Goal: Navigation & Orientation: Go to known website

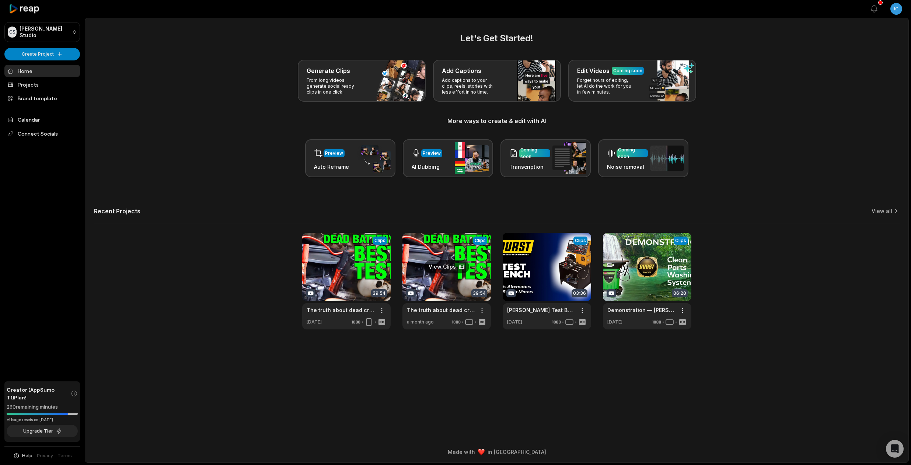
click at [422, 246] on link at bounding box center [446, 281] width 88 height 97
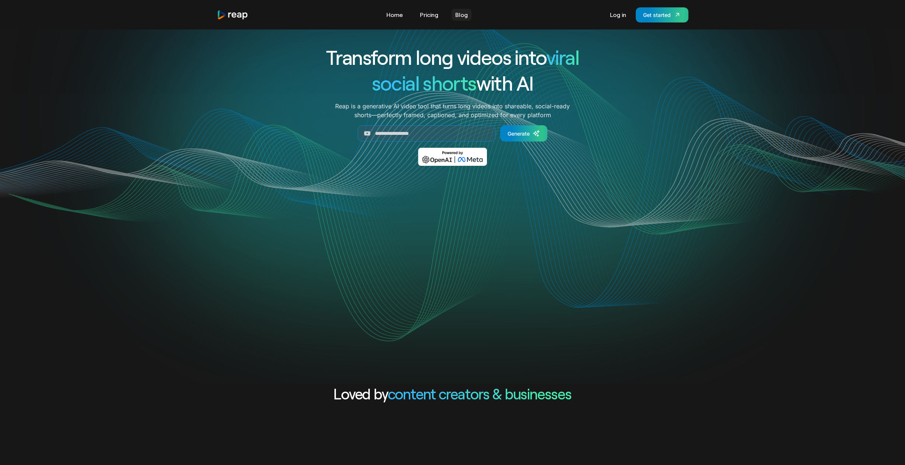
click at [464, 10] on link "Blog" at bounding box center [462, 15] width 20 height 12
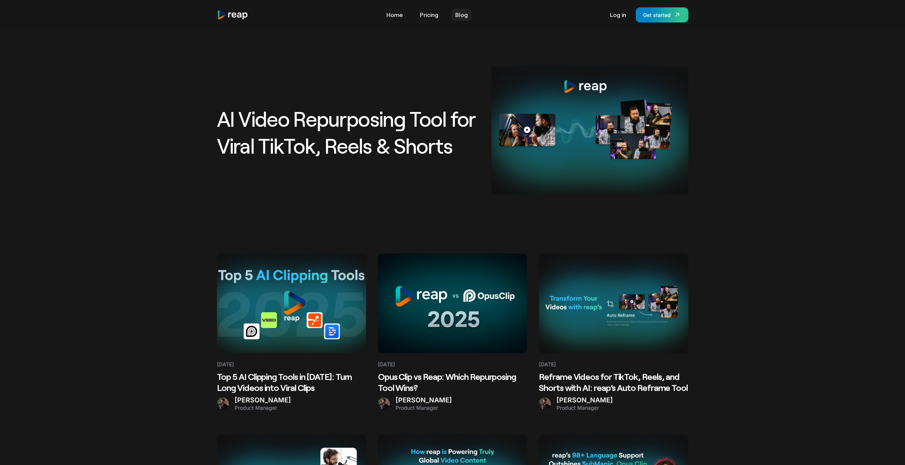
click at [464, 15] on link "Blog" at bounding box center [462, 15] width 20 height 12
click at [237, 16] on img "home" at bounding box center [233, 15] width 32 height 10
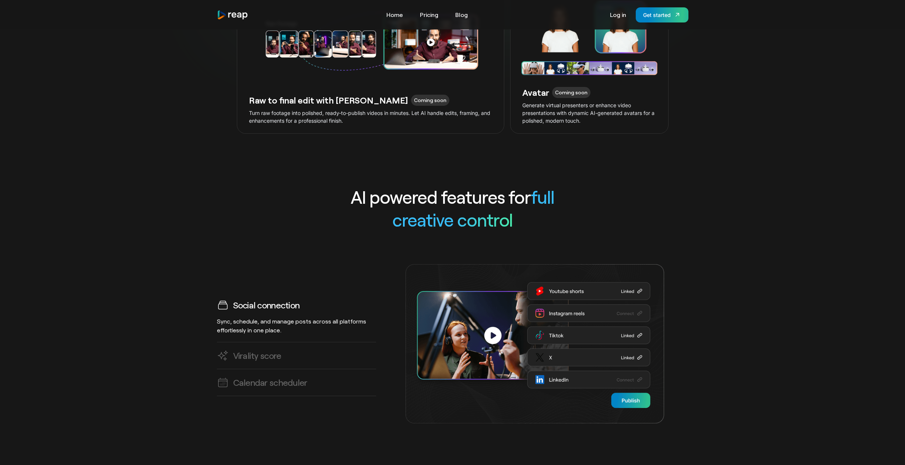
scroll to position [2072, 0]
